Goal: Navigation & Orientation: Find specific page/section

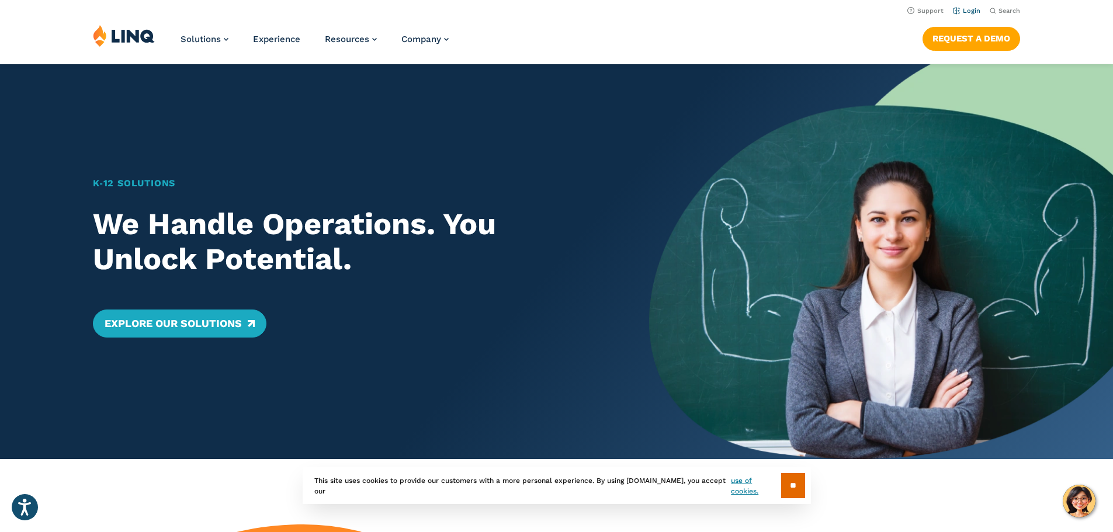
click at [959, 9] on link "Login" at bounding box center [966, 11] width 27 height 8
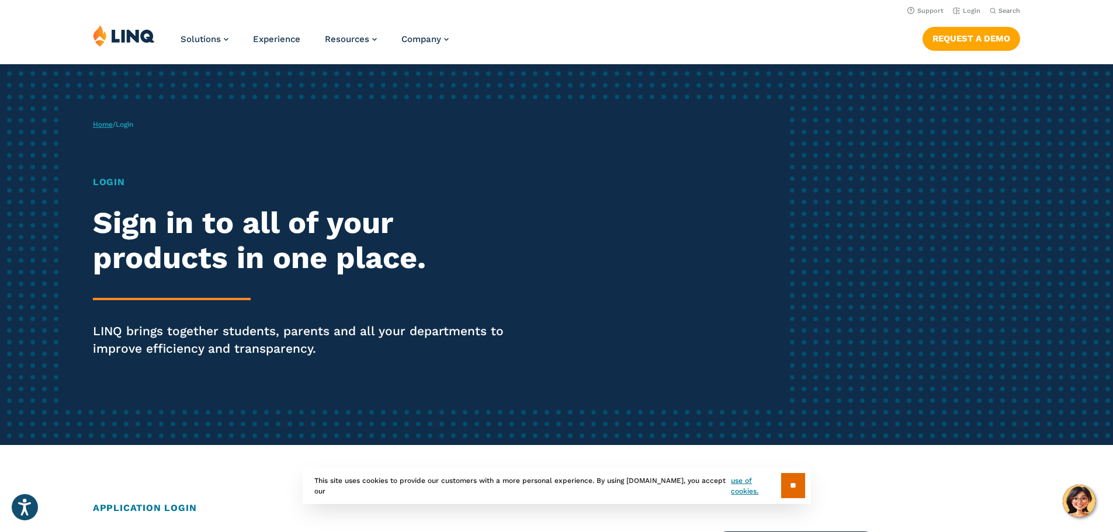
click at [106, 121] on link "Home" at bounding box center [103, 124] width 20 height 8
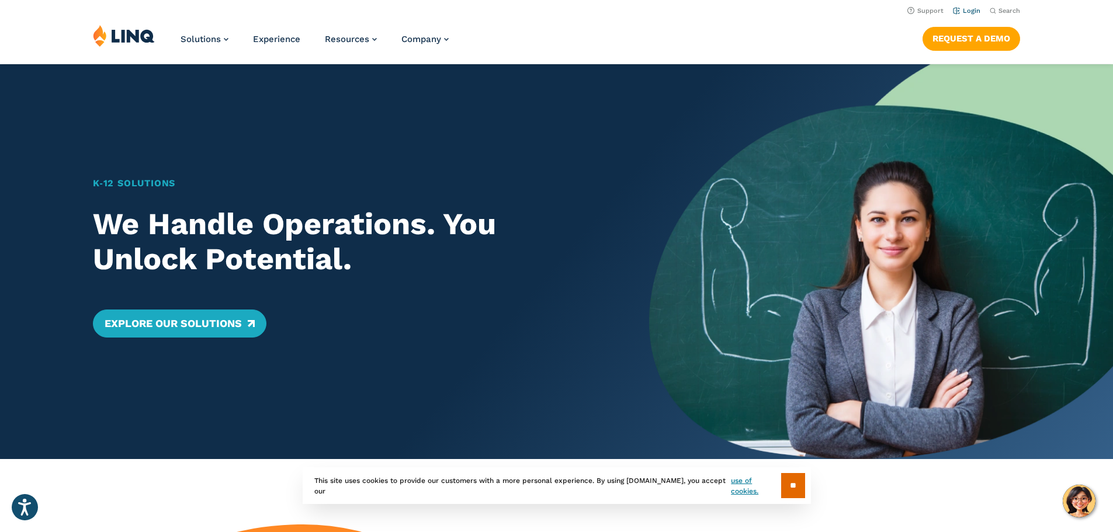
click at [966, 12] on link "Login" at bounding box center [966, 11] width 27 height 8
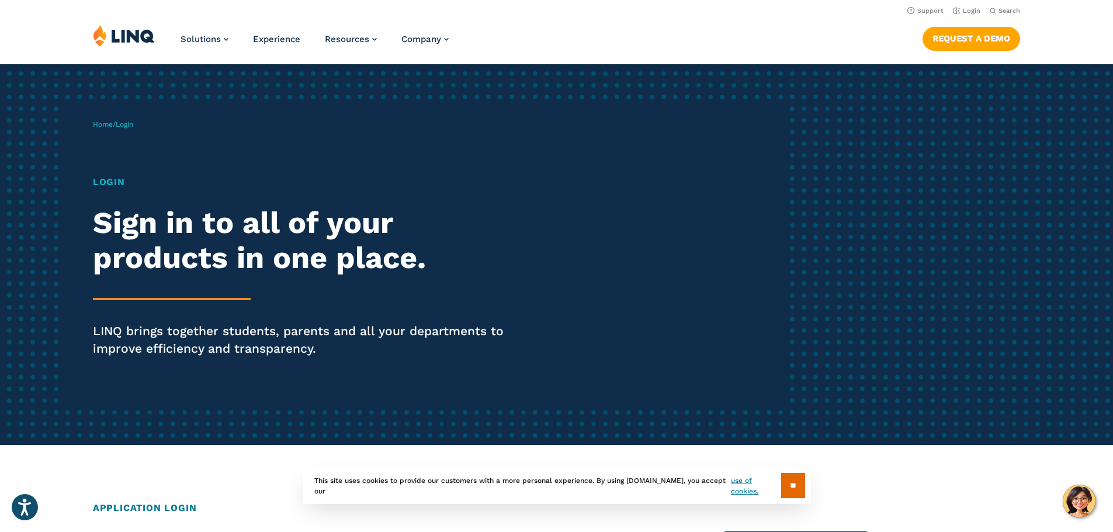
click at [130, 123] on span "Login" at bounding box center [125, 124] width 18 height 8
click at [133, 126] on span "Login" at bounding box center [125, 124] width 18 height 8
click at [108, 182] on h1 "Login" at bounding box center [307, 182] width 429 height 14
click at [960, 9] on link "Login" at bounding box center [966, 11] width 27 height 8
click at [953, 10] on link "Login" at bounding box center [966, 11] width 27 height 8
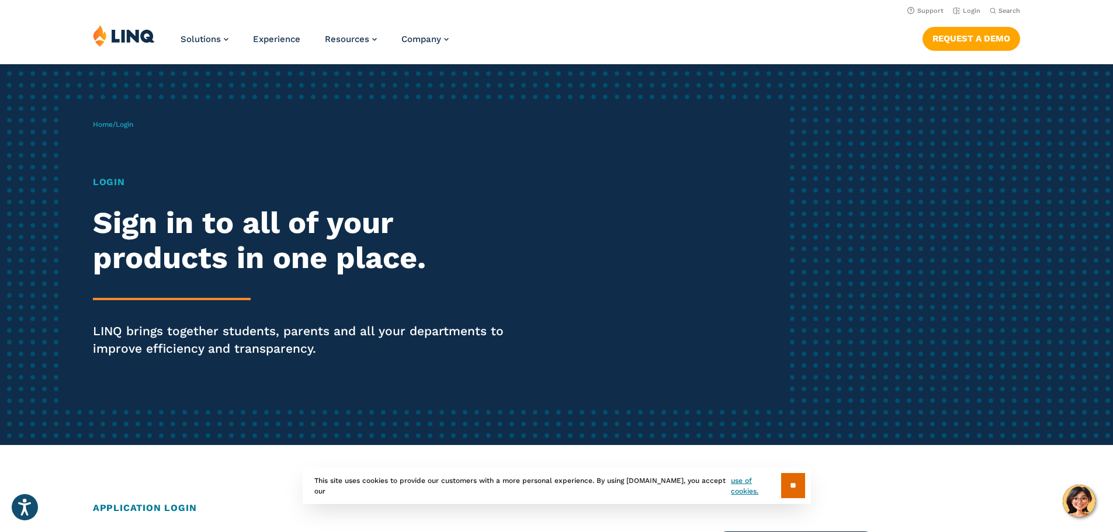
click at [115, 183] on h1 "Login" at bounding box center [307, 182] width 429 height 14
drag, startPoint x: 129, startPoint y: 178, endPoint x: 85, endPoint y: 181, distance: 44.5
click at [93, 181] on div "Home / Login Login Sign in to all of your products in one place. LINQ brings to…" at bounding box center [440, 254] width 695 height 299
drag, startPoint x: 110, startPoint y: 179, endPoint x: 415, endPoint y: 190, distance: 305.2
click at [415, 190] on div "Login Sign in to all of your products in one place. LINQ brings together studen…" at bounding box center [307, 282] width 429 height 215
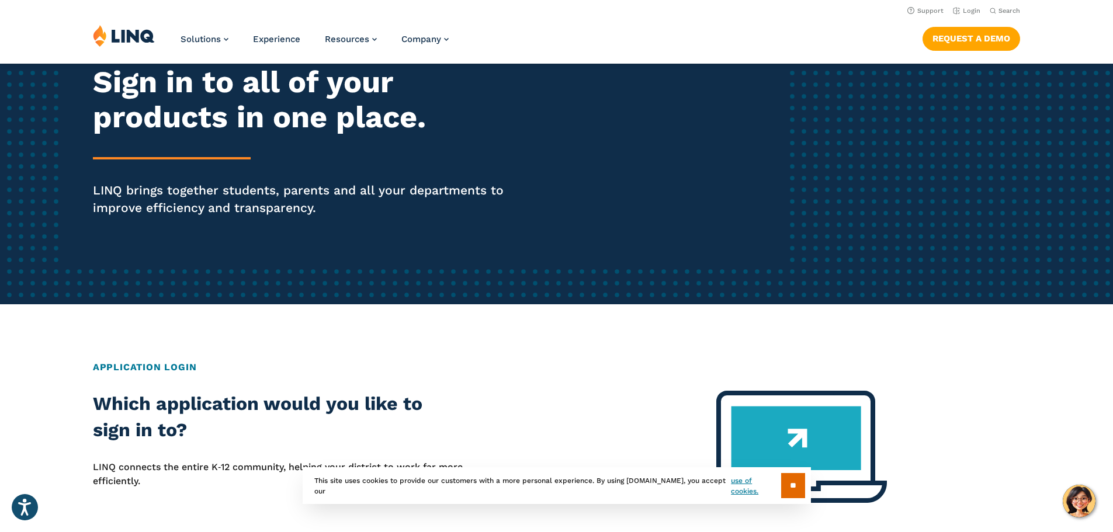
scroll to position [117, 0]
